Goal: Task Accomplishment & Management: Complete application form

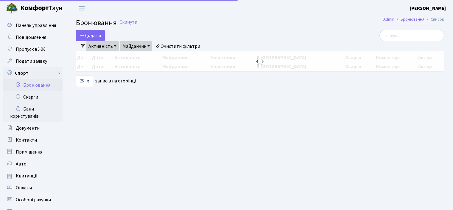
select select "25"
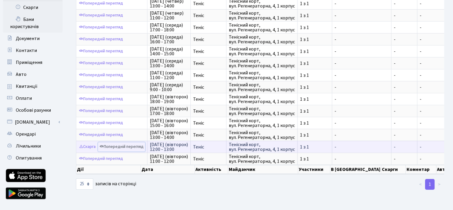
click at [110, 143] on link "Попередній перегляд" at bounding box center [121, 146] width 47 height 9
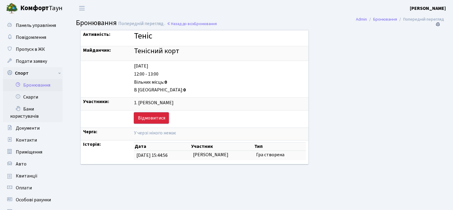
click at [137, 116] on link "Відмовитися" at bounding box center [151, 117] width 35 height 11
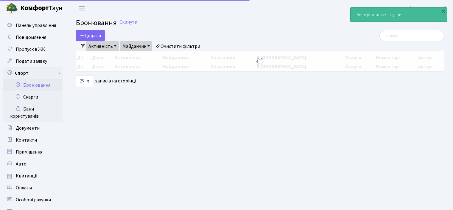
select select "25"
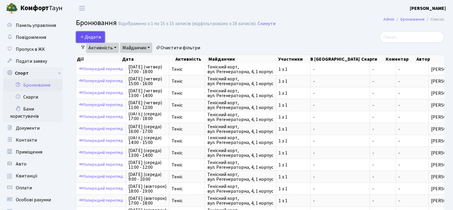
click at [89, 38] on button "Додати" at bounding box center [90, 36] width 29 height 11
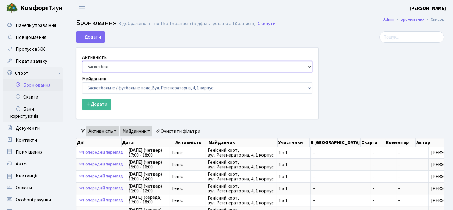
click at [96, 63] on select "Баскетбол Волейбол Йога Катання на роликах Настільний теніс Теніс Футбол Фітнес" at bounding box center [197, 66] width 230 height 11
select select "1"
click at [82, 61] on select "Баскетбол Волейбол Йога Катання на роликах Настільний теніс Теніс Футбол Фітнес" at bounding box center [197, 66] width 230 height 11
click at [105, 82] on label "Майданчик" at bounding box center [94, 78] width 24 height 7
click at [105, 72] on select "Баскетбол Волейбол Йога Катання на роликах Настільний теніс Теніс Футбол Фітнес" at bounding box center [197, 66] width 230 height 11
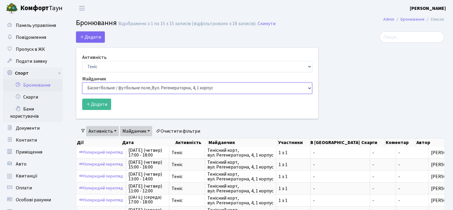
click at [105, 86] on select "Баскетбольне / футбольне поле, Вул. Регенераторна, 4, 1 корпус Баскетбольне пол…" at bounding box center [197, 87] width 230 height 11
select select "1"
click at [82, 82] on select "Баскетбольне / футбольне поле, Вул. Регенераторна, 4, 1 корпус Баскетбольне пол…" at bounding box center [197, 87] width 230 height 11
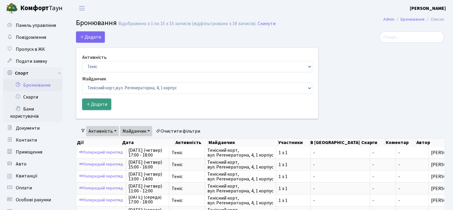
click at [93, 101] on button "Додати" at bounding box center [96, 103] width 29 height 11
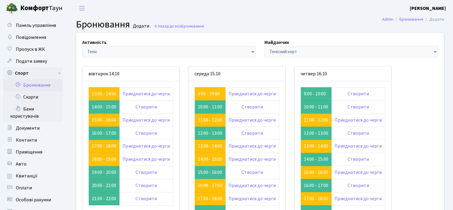
scroll to position [60, 0]
